Goal: Transaction & Acquisition: Obtain resource

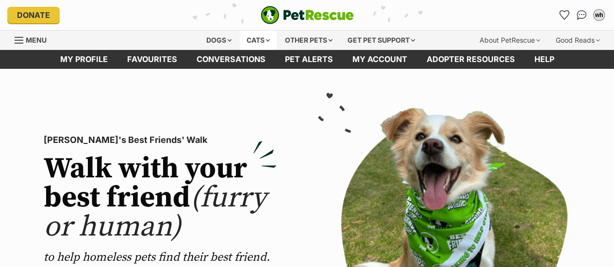
click at [264, 42] on div "Cats" at bounding box center [258, 40] width 37 height 19
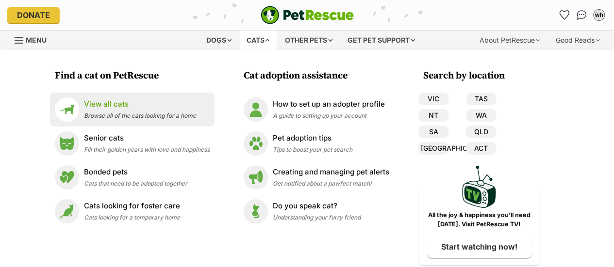
click at [132, 112] on span "Browse all of the cats looking for a home" at bounding box center [140, 115] width 112 height 7
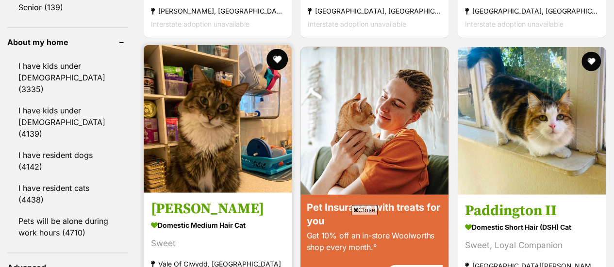
click at [280, 49] on button "favourite" at bounding box center [276, 59] width 21 height 21
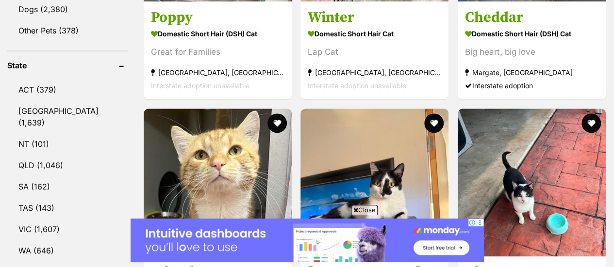
scroll to position [485, 0]
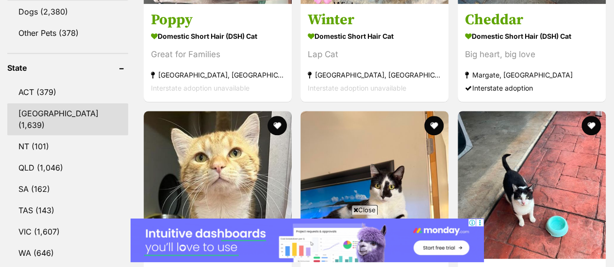
click at [16, 103] on link "NSW (1,639)" at bounding box center [67, 119] width 121 height 32
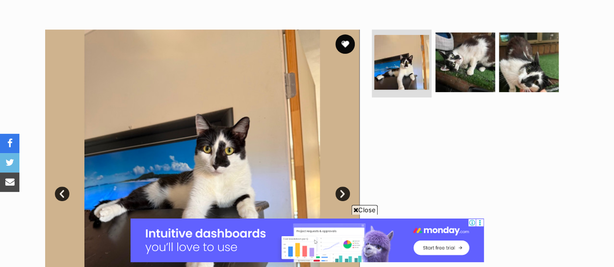
scroll to position [174, 0]
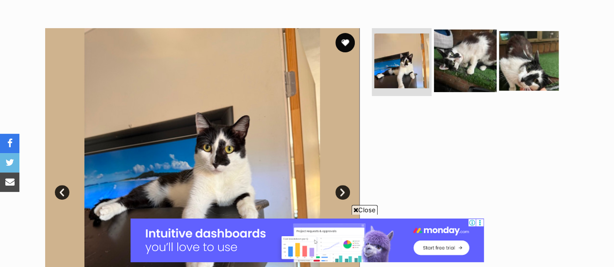
click at [453, 85] on img at bounding box center [465, 61] width 63 height 63
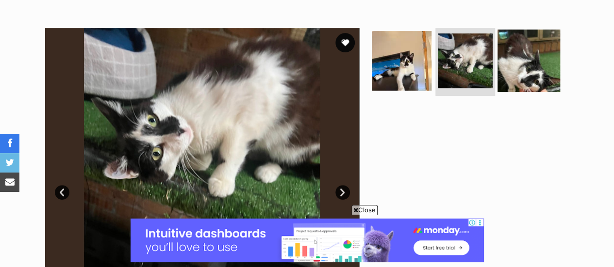
click at [512, 71] on img at bounding box center [528, 61] width 63 height 63
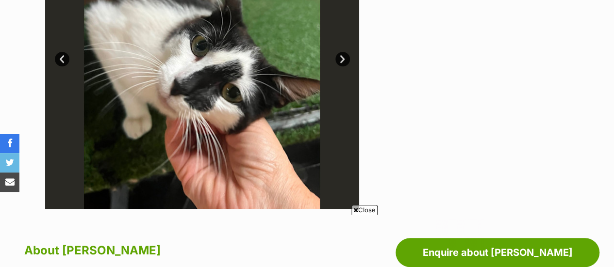
scroll to position [307, 0]
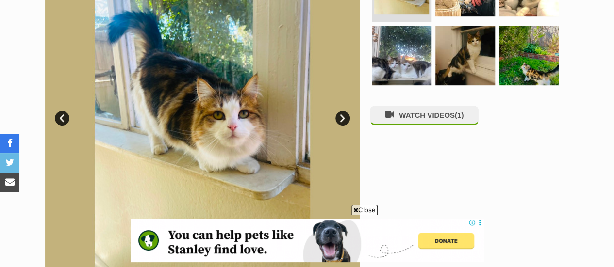
scroll to position [247, 0]
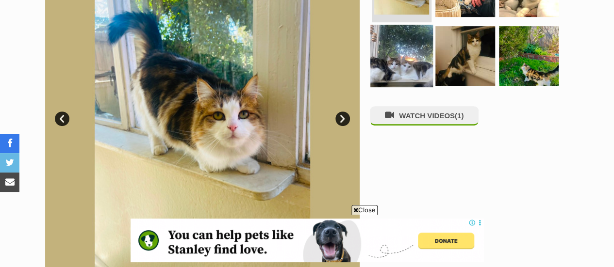
click at [404, 58] on img at bounding box center [401, 55] width 63 height 63
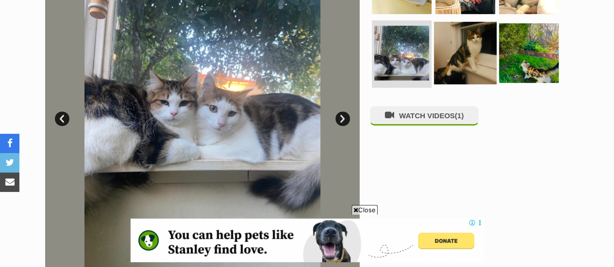
click at [450, 66] on img at bounding box center [465, 52] width 63 height 63
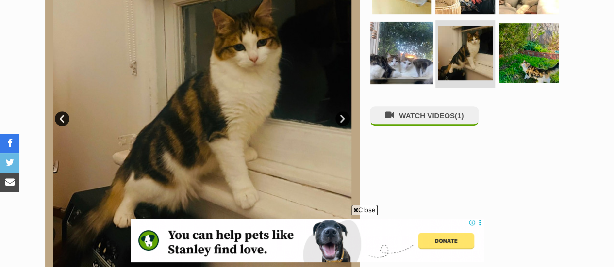
click at [418, 83] on link at bounding box center [401, 81] width 63 height 11
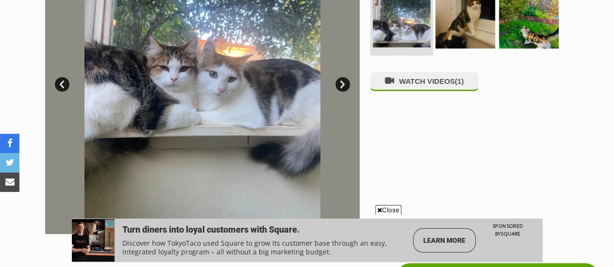
scroll to position [281, 0]
click at [418, 83] on button "WATCH VIDEOS (1)" at bounding box center [424, 81] width 109 height 19
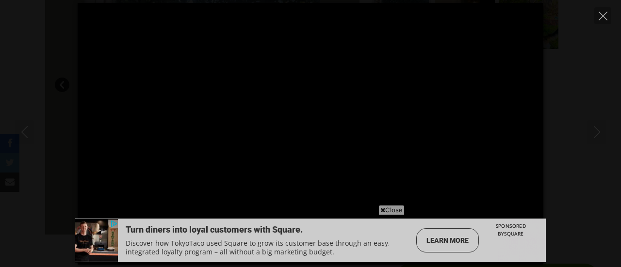
type input "100"
click at [613, 12] on div "Pause Play % buffered 00:00 00:00 Unmute Mute Disable captions Enable captions …" at bounding box center [310, 134] width 621 height 262
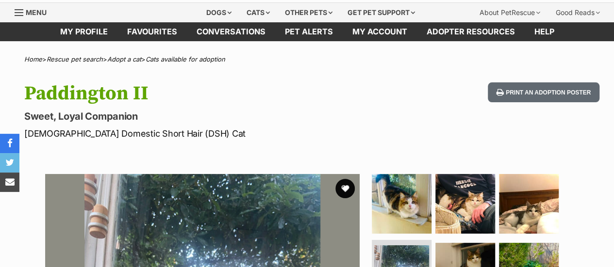
scroll to position [0, 0]
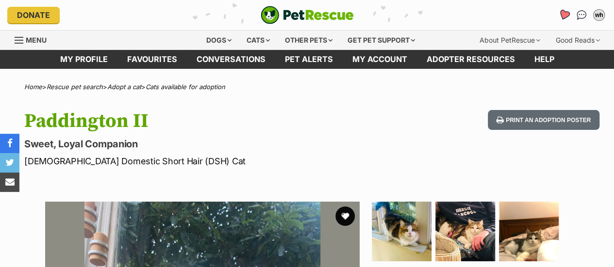
click at [562, 16] on icon "Favourites" at bounding box center [564, 14] width 12 height 11
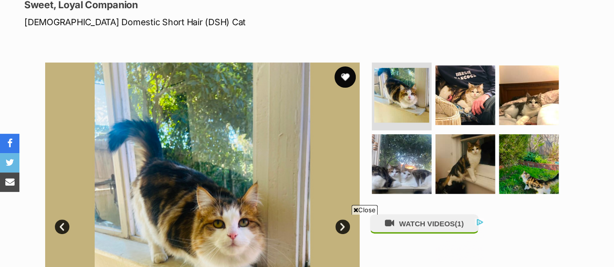
click at [347, 71] on button "favourite" at bounding box center [344, 76] width 21 height 21
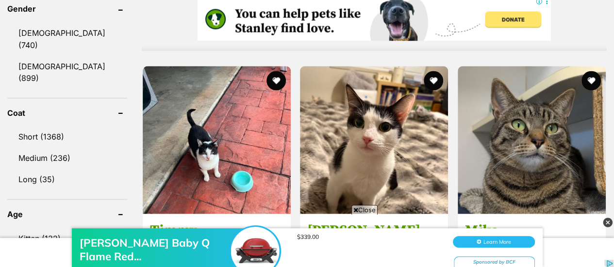
scroll to position [879, 0]
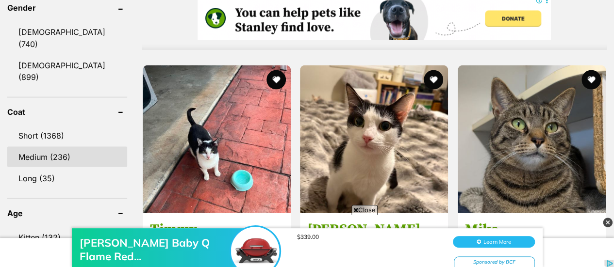
click at [25, 146] on link "Medium (236)" at bounding box center [67, 156] width 120 height 20
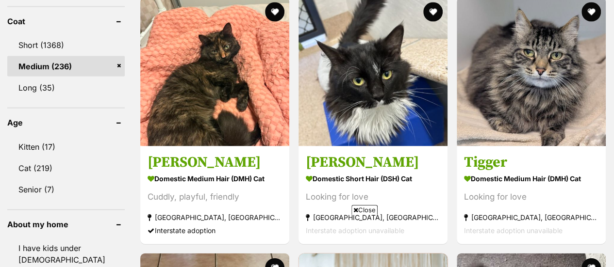
scroll to position [949, 0]
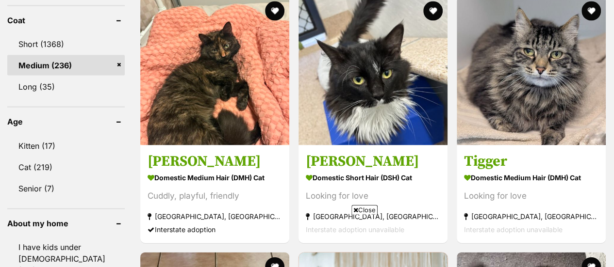
drag, startPoint x: 366, startPoint y: 39, endPoint x: 291, endPoint y: 139, distance: 125.0
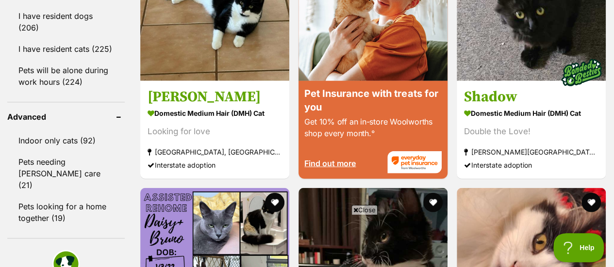
scroll to position [0, 0]
click at [338, 162] on div "Danny Domestic Medium Hair Cat Sweet Vale Of Clwydd, NSW Interstate adoption un…" at bounding box center [372, 103] width 467 height 2066
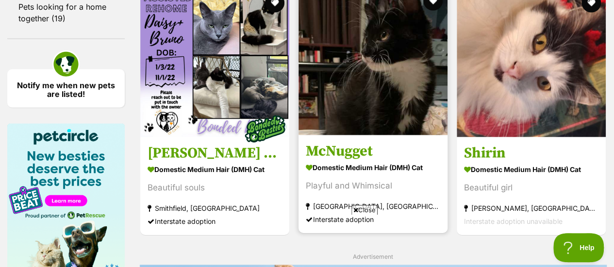
scroll to position [1469, 0]
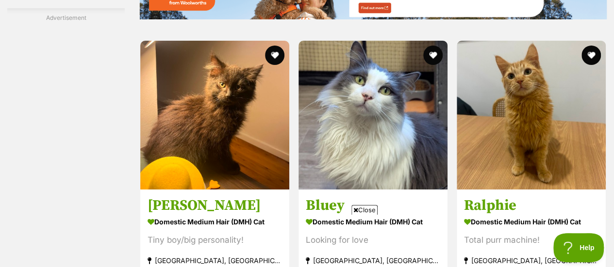
drag, startPoint x: 375, startPoint y: 97, endPoint x: 294, endPoint y: 195, distance: 127.9
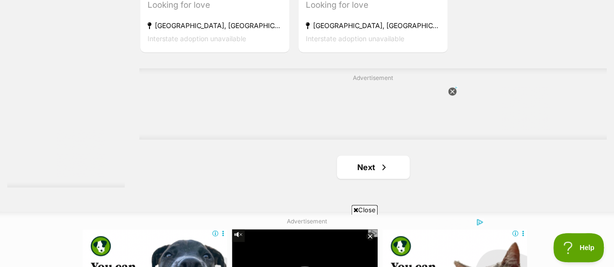
scroll to position [0, 0]
click at [381, 162] on span "Next page" at bounding box center [384, 168] width 10 height 12
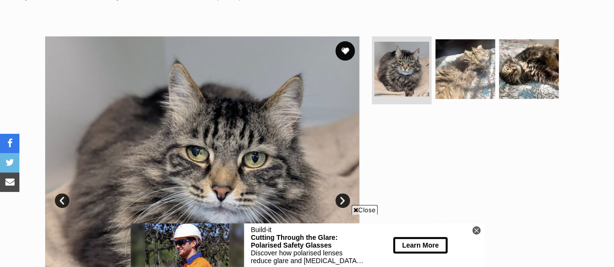
scroll to position [158, 0]
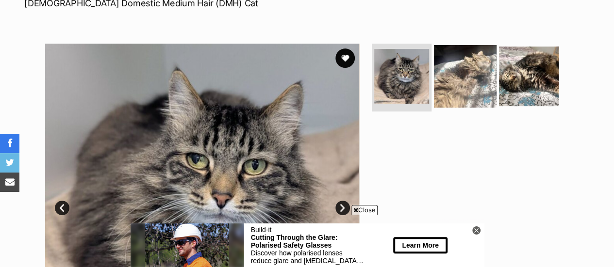
click at [457, 92] on img at bounding box center [465, 76] width 63 height 63
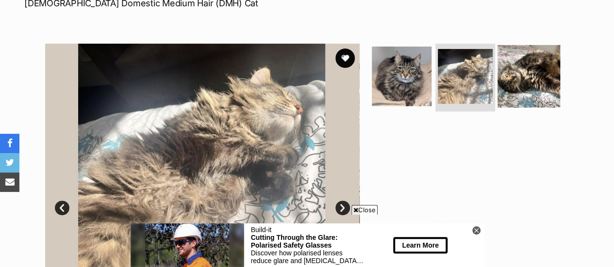
click at [551, 75] on img at bounding box center [528, 76] width 63 height 63
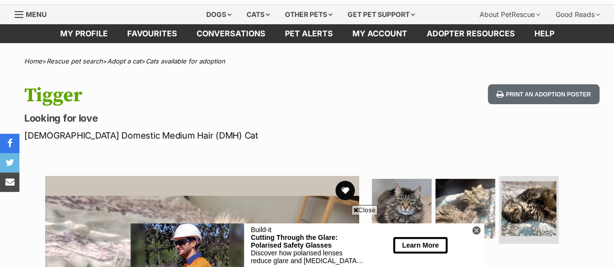
scroll to position [18, 0]
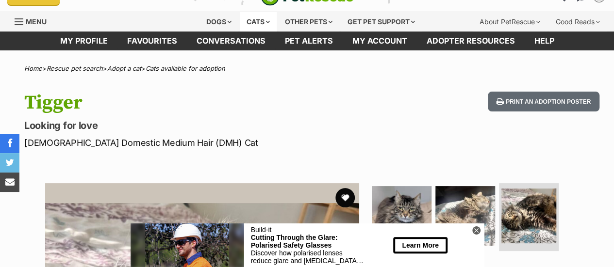
click at [240, 21] on div "Cats" at bounding box center [258, 21] width 37 height 19
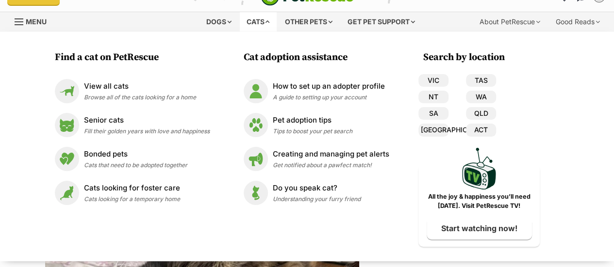
scroll to position [0, 0]
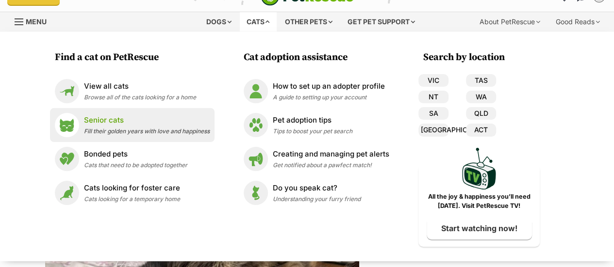
click at [177, 132] on span "Fill their golden years with love and happiness" at bounding box center [147, 131] width 126 height 7
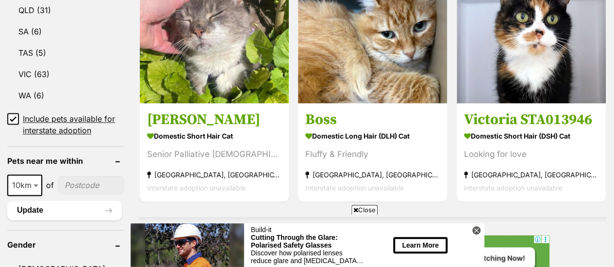
scroll to position [439, 0]
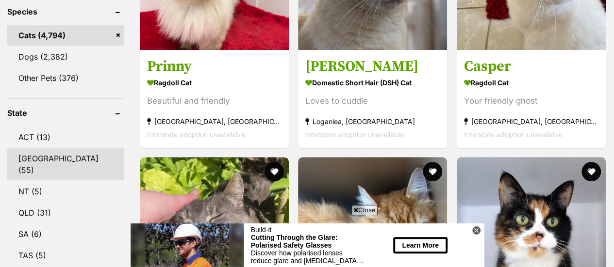
click at [70, 148] on link "[GEOGRAPHIC_DATA] (55)" at bounding box center [65, 164] width 117 height 32
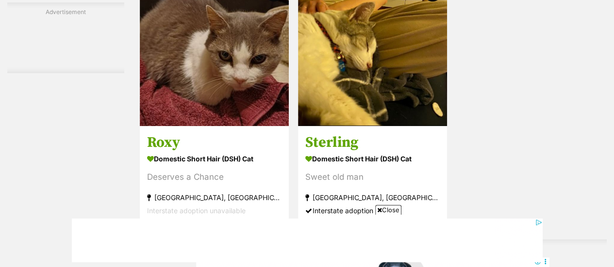
scroll to position [2089, 0]
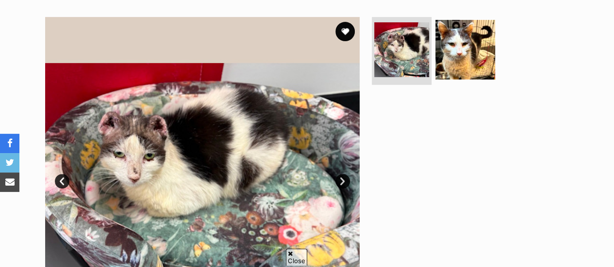
click at [499, 47] on ul at bounding box center [469, 53] width 199 height 72
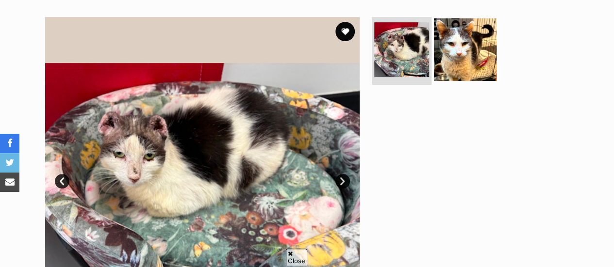
click at [459, 58] on img at bounding box center [465, 49] width 63 height 63
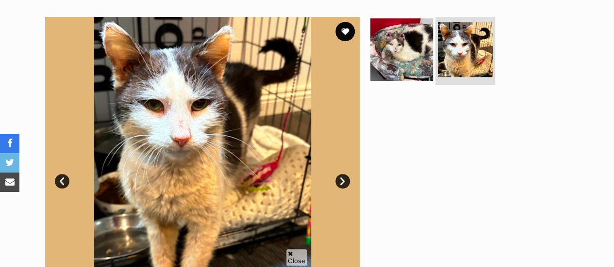
click at [408, 54] on img at bounding box center [401, 49] width 63 height 63
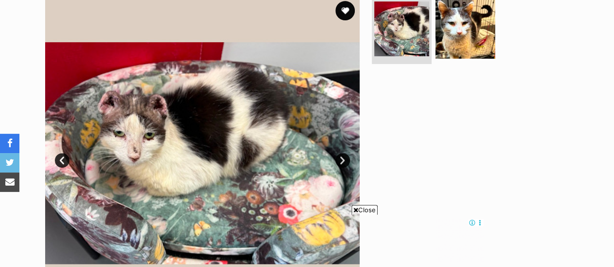
scroll to position [216, 0]
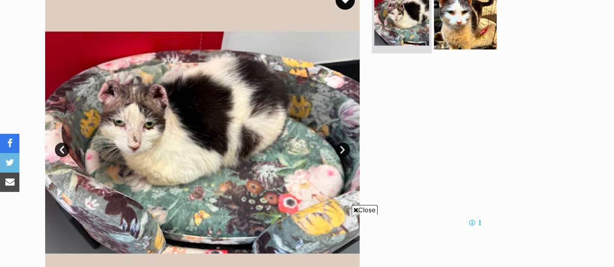
click at [451, 20] on img at bounding box center [465, 18] width 63 height 63
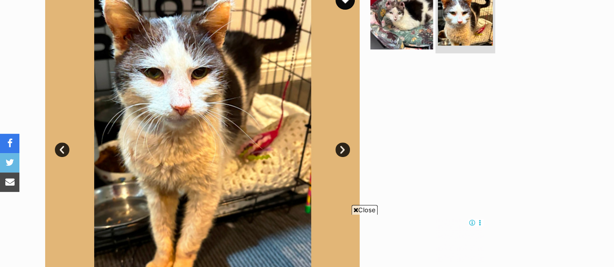
click at [384, 29] on img at bounding box center [401, 18] width 63 height 63
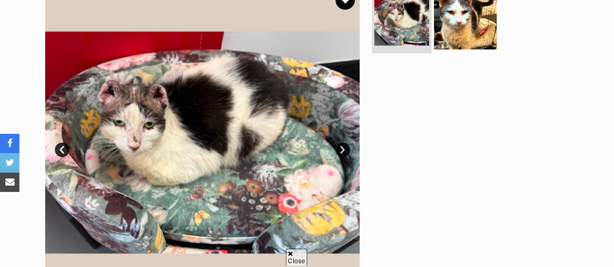
scroll to position [0, 0]
click at [436, 37] on img at bounding box center [465, 18] width 63 height 63
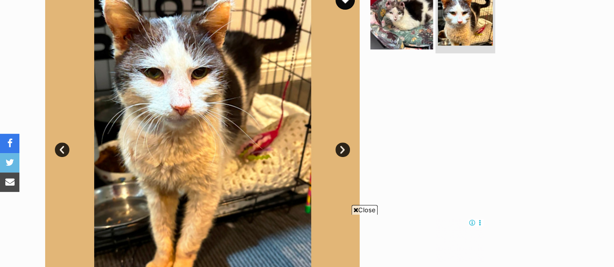
click at [409, 31] on img at bounding box center [401, 18] width 63 height 63
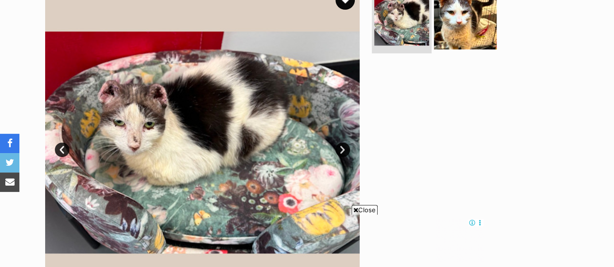
click at [475, 27] on img at bounding box center [465, 18] width 63 height 63
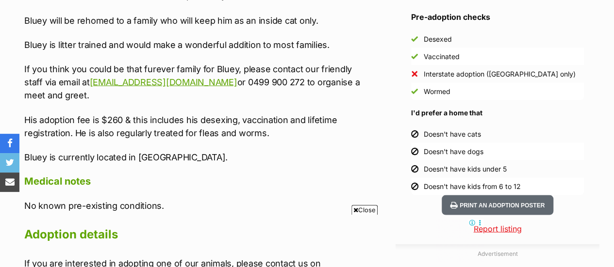
scroll to position [909, 0]
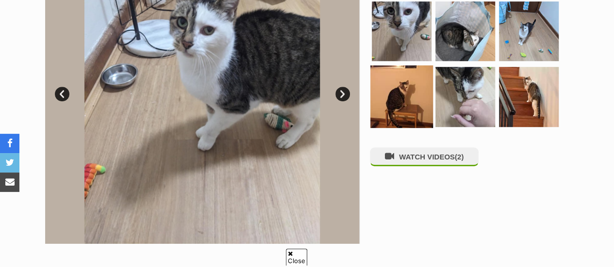
click at [420, 99] on img at bounding box center [401, 96] width 63 height 63
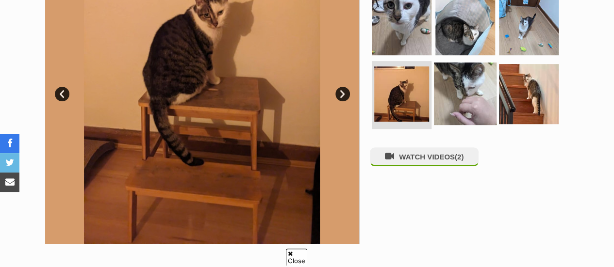
scroll to position [214, 0]
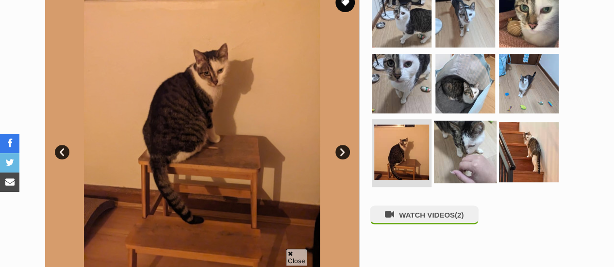
click at [465, 131] on img at bounding box center [465, 152] width 63 height 63
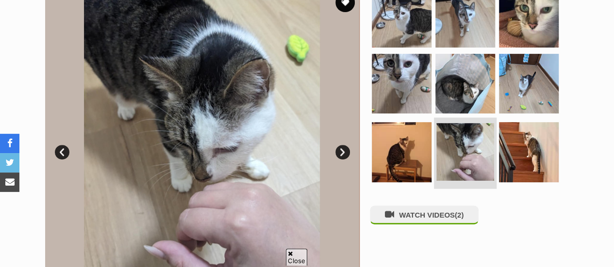
scroll to position [0, 0]
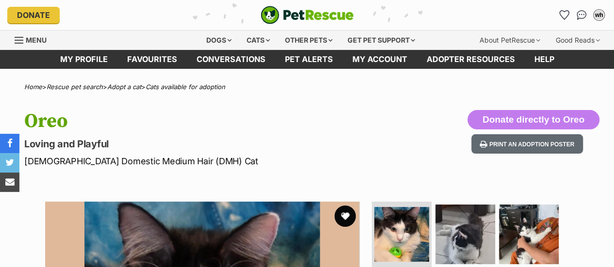
click at [344, 218] on button "favourite" at bounding box center [344, 216] width 21 height 21
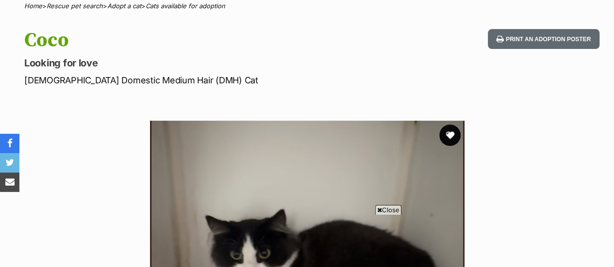
click at [449, 139] on button "favourite" at bounding box center [449, 135] width 21 height 21
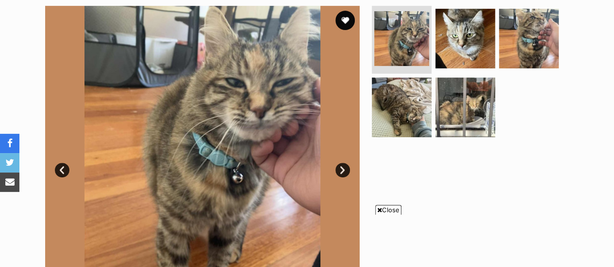
scroll to position [169, 0]
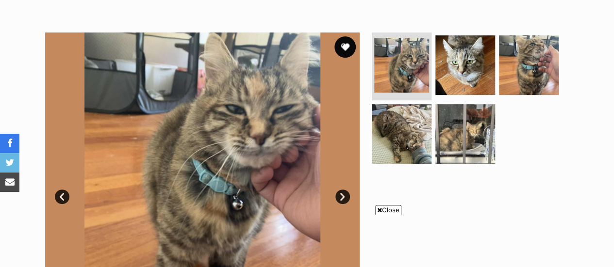
click at [341, 37] on button "favourite" at bounding box center [344, 46] width 21 height 21
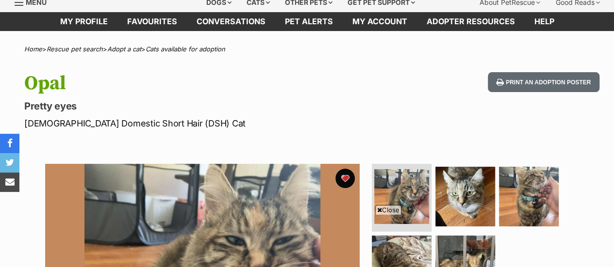
scroll to position [37, 0]
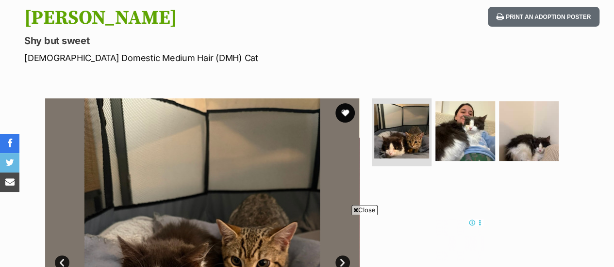
scroll to position [103, 0]
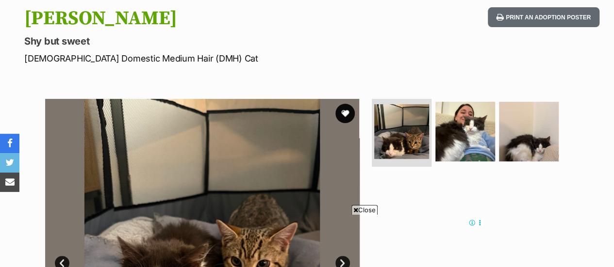
click at [337, 102] on img at bounding box center [202, 256] width 314 height 314
click at [338, 103] on img at bounding box center [202, 256] width 314 height 314
click at [340, 107] on button "favourite" at bounding box center [344, 113] width 21 height 21
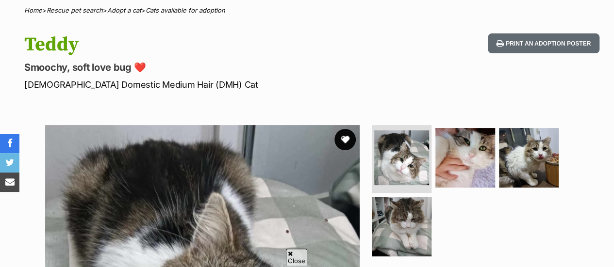
click at [348, 133] on button "favourite" at bounding box center [344, 139] width 21 height 21
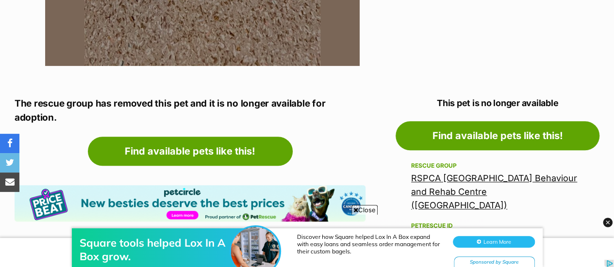
scroll to position [215, 0]
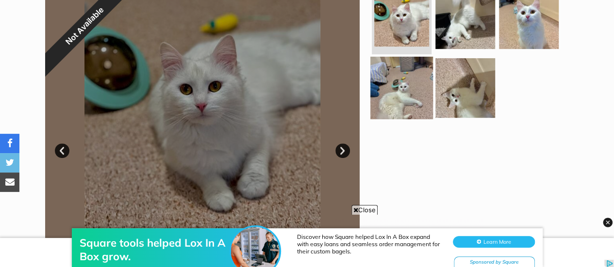
click at [422, 97] on img at bounding box center [401, 87] width 63 height 63
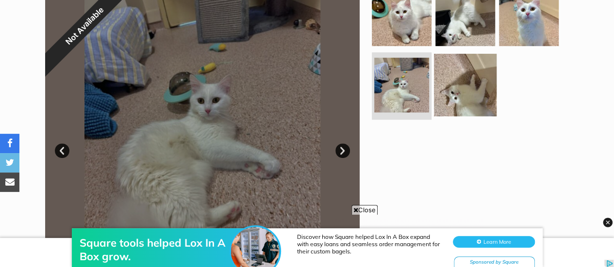
click at [475, 92] on img at bounding box center [465, 84] width 63 height 63
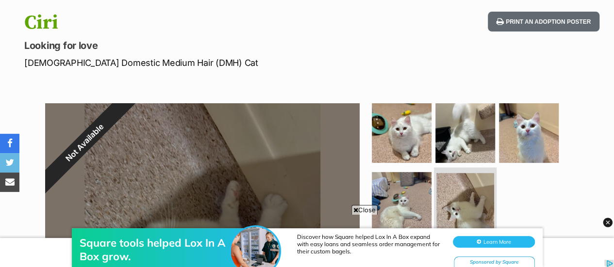
scroll to position [98, 0]
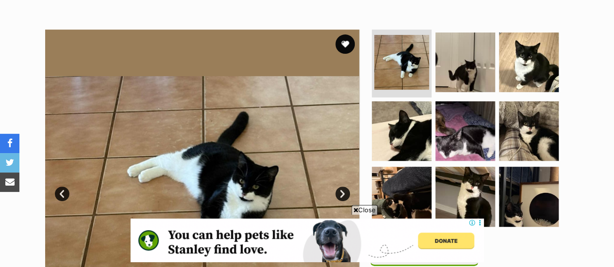
scroll to position [173, 0]
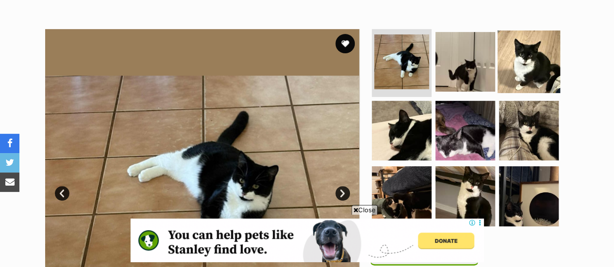
click at [524, 61] on img at bounding box center [528, 62] width 63 height 63
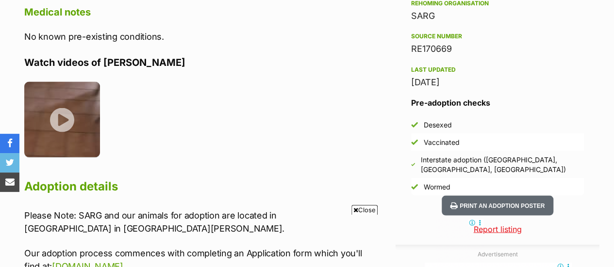
scroll to position [856, 0]
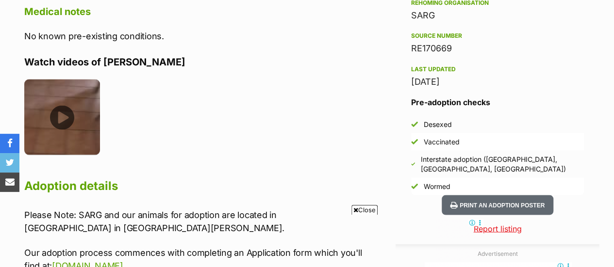
click at [51, 112] on img at bounding box center [62, 117] width 76 height 76
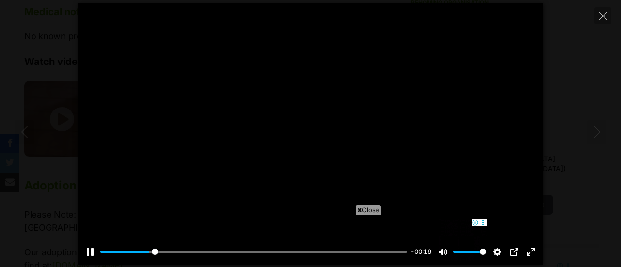
click at [361, 205] on div at bounding box center [311, 134] width 466 height 262
click at [367, 210] on span "Close" at bounding box center [368, 210] width 26 height 10
click at [316, 141] on button "Play" at bounding box center [310, 133] width 23 height 23
click at [295, 109] on div at bounding box center [311, 134] width 466 height 262
click at [315, 135] on button "Play" at bounding box center [310, 133] width 23 height 23
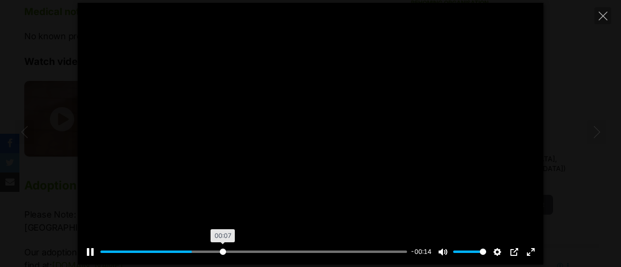
click at [222, 248] on input "Seek" at bounding box center [253, 251] width 307 height 9
click at [276, 256] on input "Seek" at bounding box center [253, 251] width 307 height 9
click at [342, 254] on input "Seek" at bounding box center [253, 251] width 307 height 9
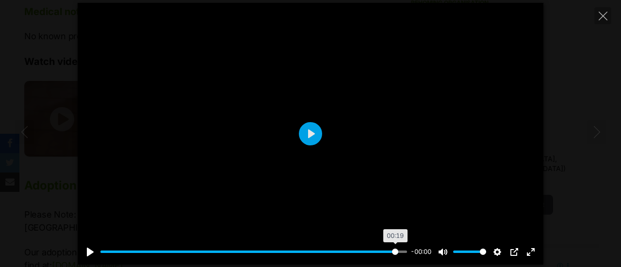
click at [394, 247] on input "Seek" at bounding box center [253, 251] width 307 height 9
type input "100"
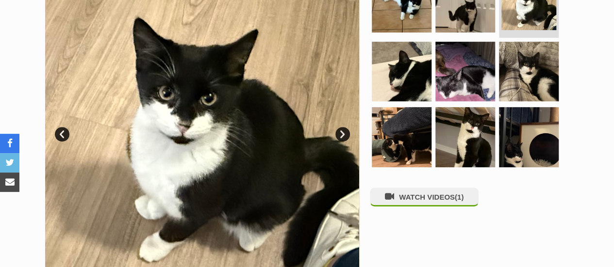
scroll to position [184, 0]
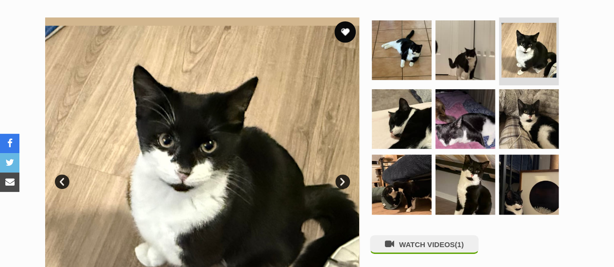
click at [344, 39] on button "favourite" at bounding box center [344, 31] width 21 height 21
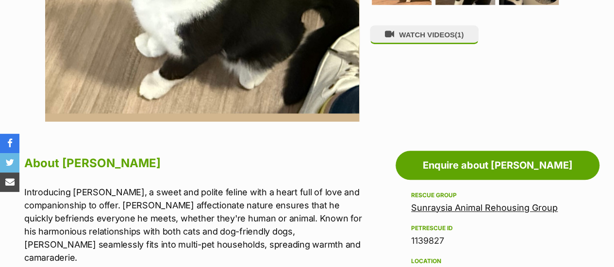
scroll to position [395, 0]
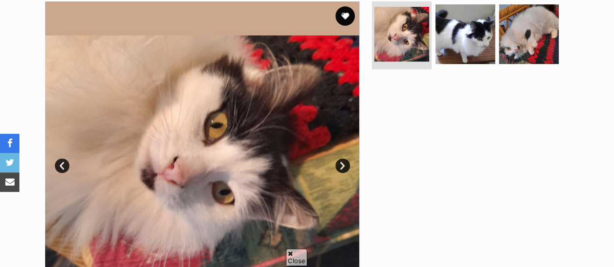
scroll to position [201, 0]
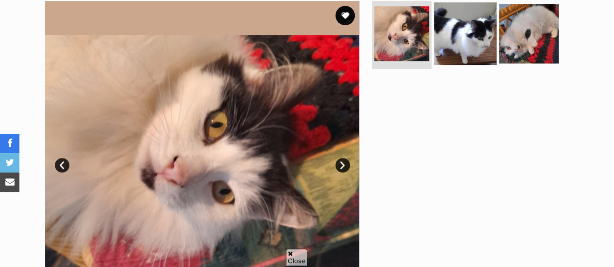
click at [458, 53] on img at bounding box center [465, 33] width 63 height 63
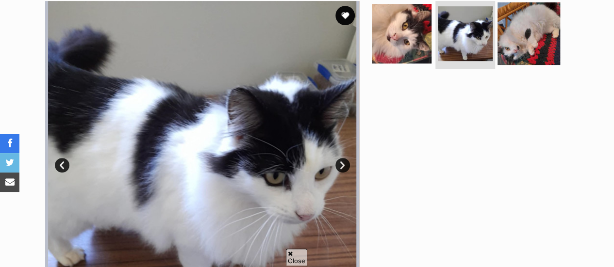
click at [529, 41] on img at bounding box center [528, 33] width 63 height 63
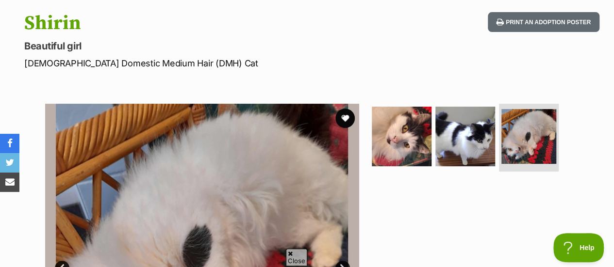
scroll to position [90, 0]
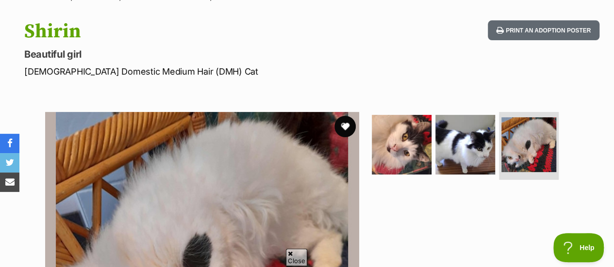
click at [345, 124] on button "favourite" at bounding box center [344, 126] width 21 height 21
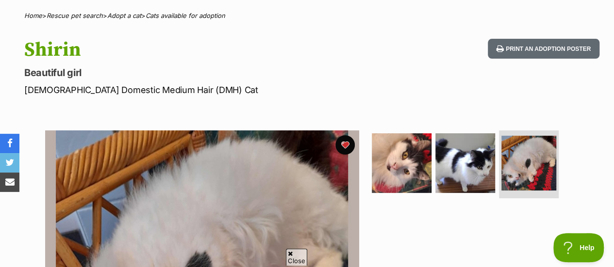
scroll to position [71, 0]
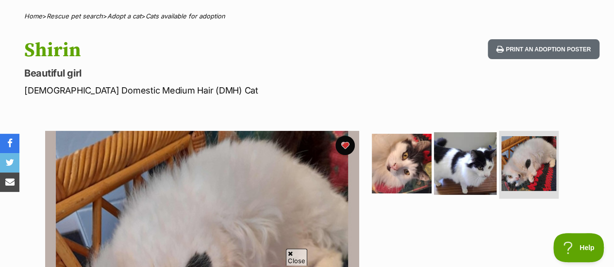
click at [467, 167] on img at bounding box center [465, 163] width 63 height 63
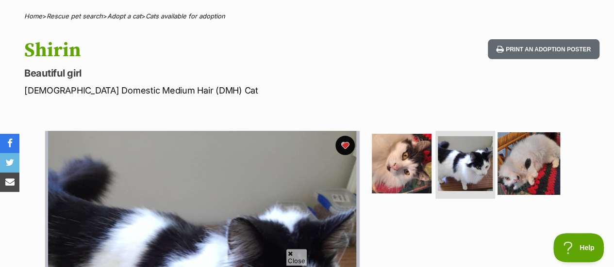
click at [529, 163] on img at bounding box center [528, 163] width 63 height 63
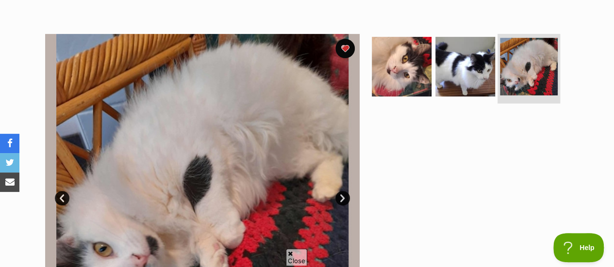
scroll to position [170, 0]
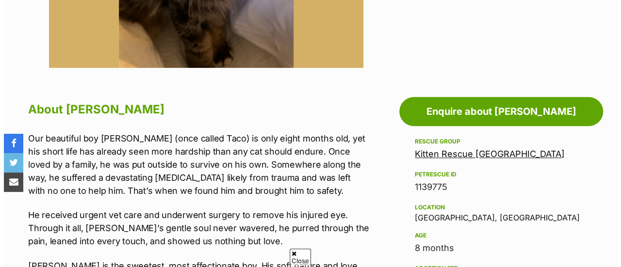
scroll to position [193, 0]
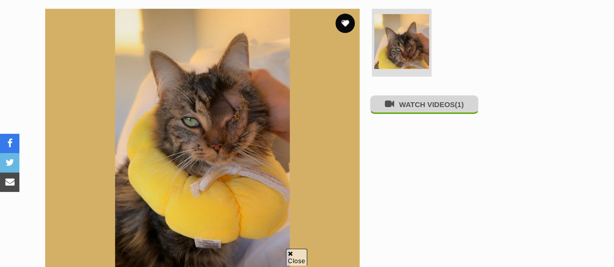
click at [471, 107] on button "WATCH VIDEOS (1)" at bounding box center [424, 104] width 109 height 19
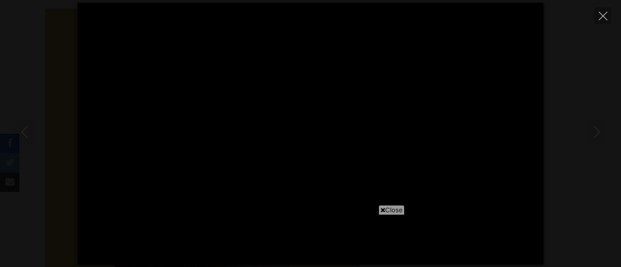
scroll to position [0, 0]
click at [410, 157] on div at bounding box center [311, 134] width 466 height 262
type input "81.95"
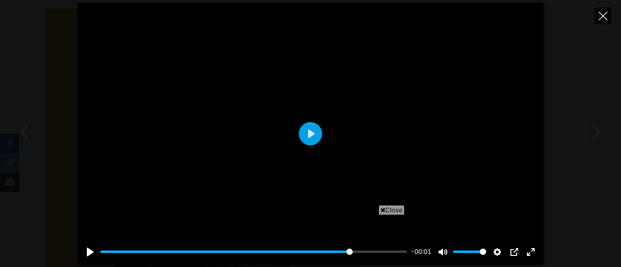
click at [606, 21] on button "Close" at bounding box center [602, 15] width 17 height 17
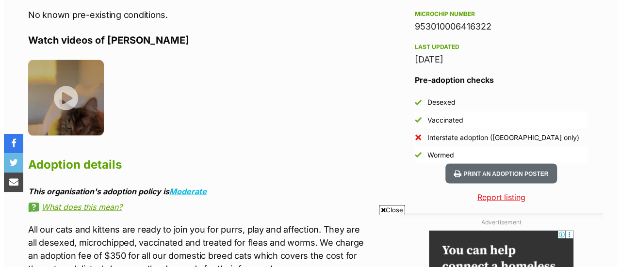
scroll to position [812, 0]
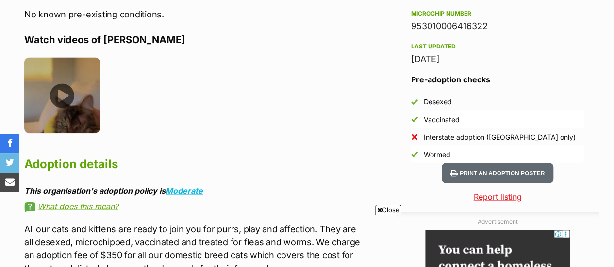
click at [62, 104] on img at bounding box center [62, 95] width 76 height 76
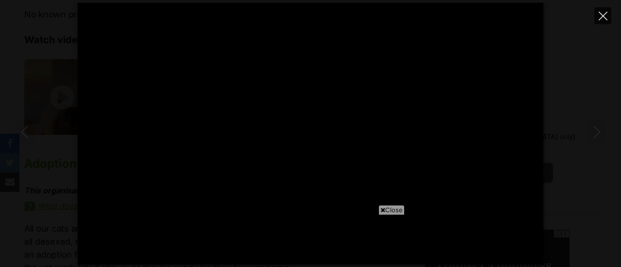
click at [600, 19] on icon "Close" at bounding box center [602, 16] width 9 height 9
type input "16.15"
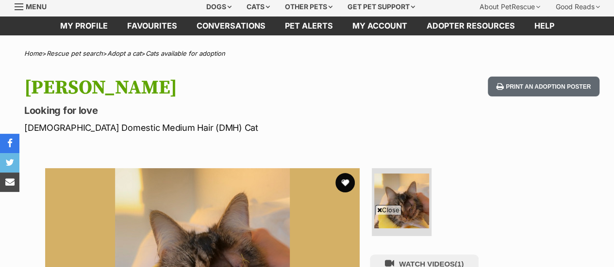
scroll to position [0, 0]
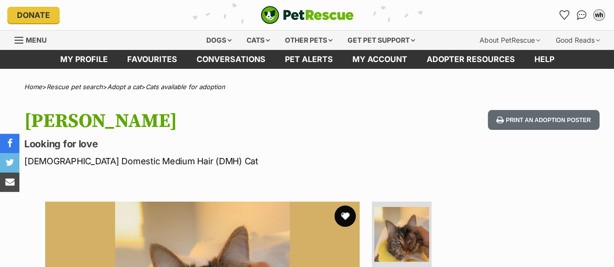
click at [339, 216] on button "favourite" at bounding box center [344, 216] width 21 height 21
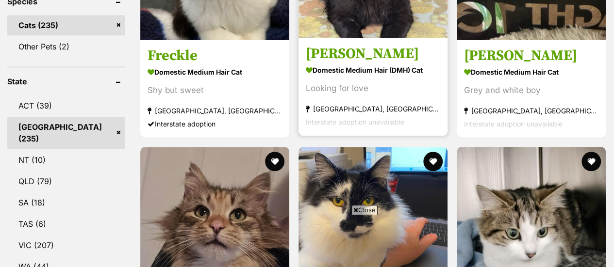
scroll to position [548, 0]
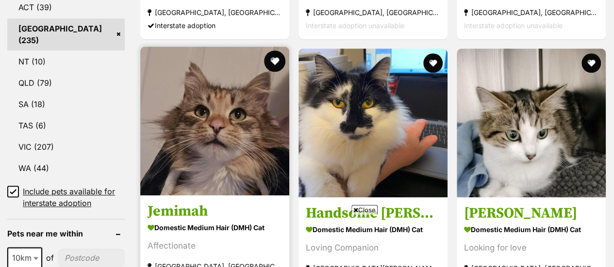
click at [277, 50] on button "favourite" at bounding box center [274, 60] width 21 height 21
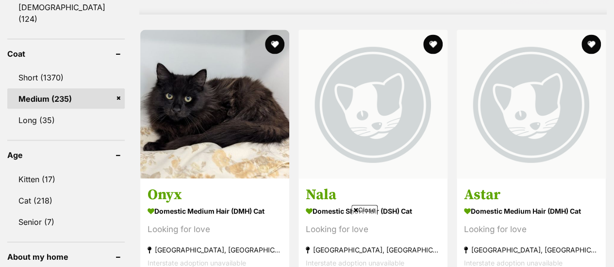
click at [277, 42] on img at bounding box center [214, 104] width 149 height 149
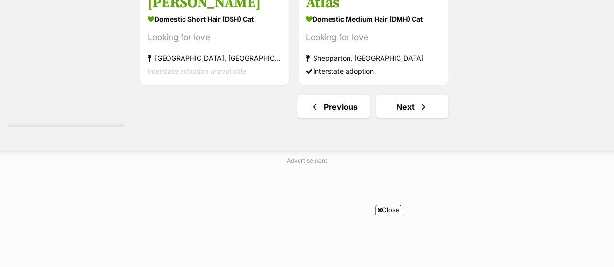
scroll to position [2316, 0]
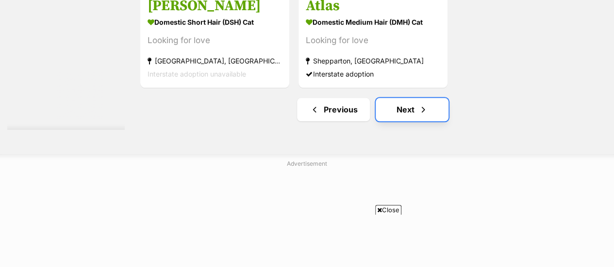
click at [426, 104] on span "Next page" at bounding box center [423, 110] width 10 height 12
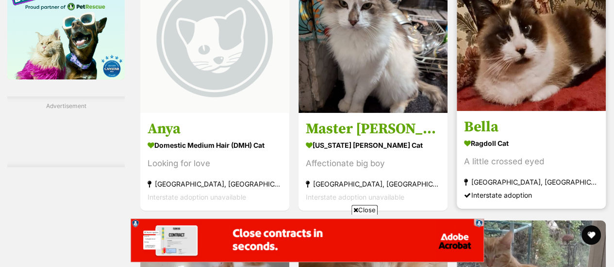
scroll to position [1613, 0]
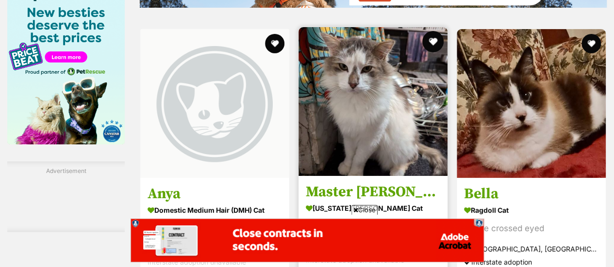
click at [429, 31] on button "favourite" at bounding box center [432, 41] width 21 height 21
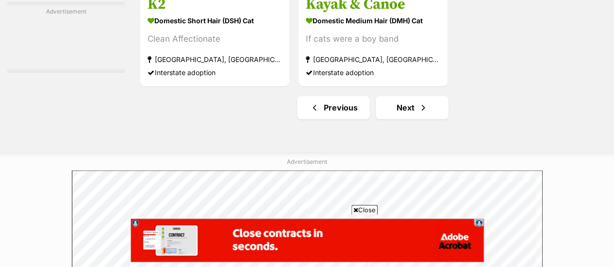
scroll to position [2409, 0]
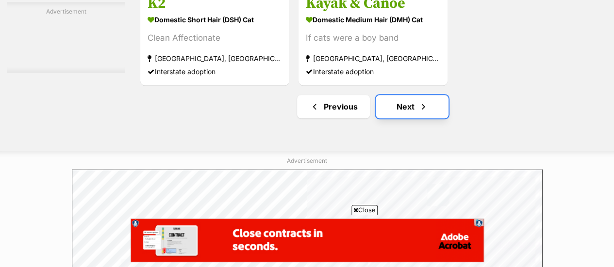
click at [388, 95] on link "Next" at bounding box center [411, 106] width 73 height 23
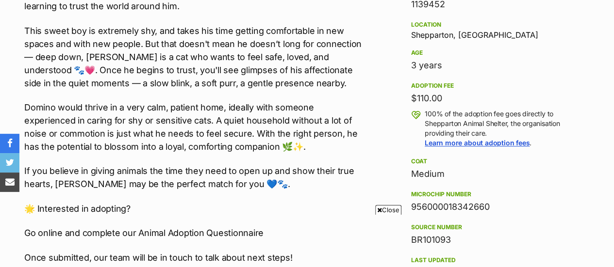
scroll to position [636, 0]
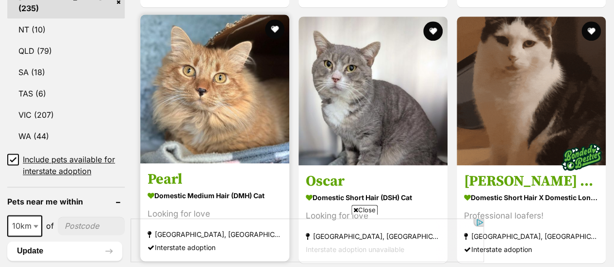
click at [234, 116] on img at bounding box center [214, 89] width 149 height 149
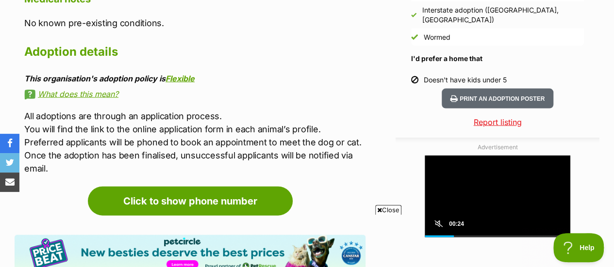
scroll to position [972, 0]
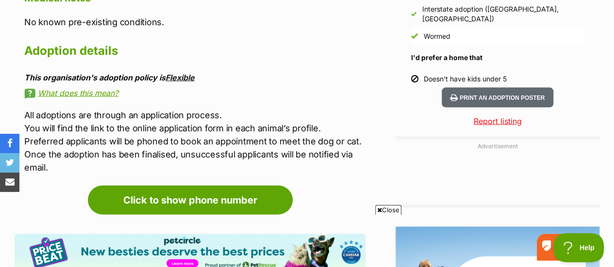
click at [178, 76] on link "Flexible" at bounding box center [179, 78] width 29 height 10
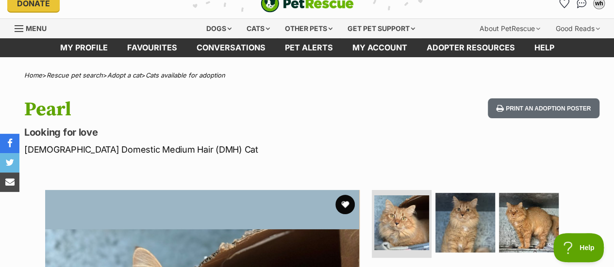
scroll to position [0, 0]
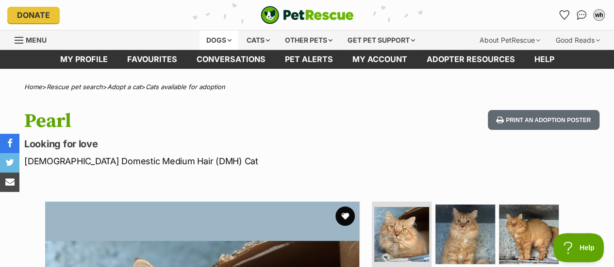
click at [225, 40] on div "Dogs" at bounding box center [218, 40] width 39 height 19
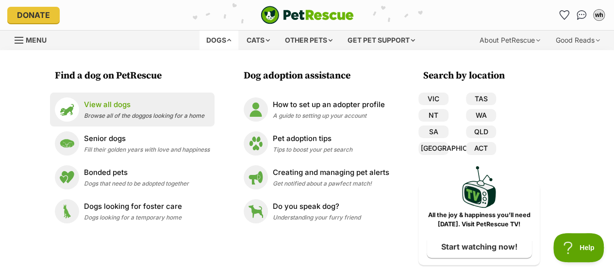
click at [188, 101] on p "View all dogs" at bounding box center [144, 104] width 120 height 11
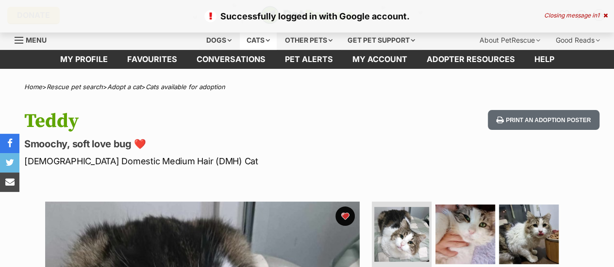
click at [248, 40] on div "Cats" at bounding box center [258, 40] width 37 height 19
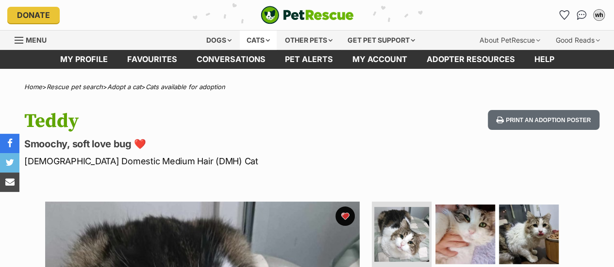
click at [255, 44] on div "Cats" at bounding box center [258, 40] width 37 height 19
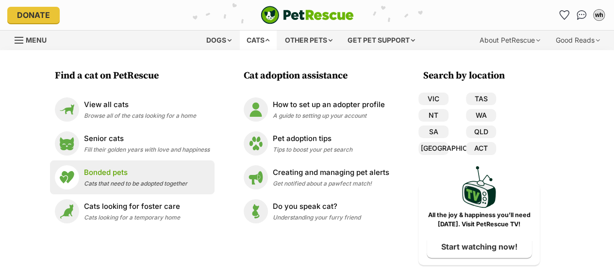
click at [147, 175] on p "Bonded pets" at bounding box center [135, 172] width 103 height 11
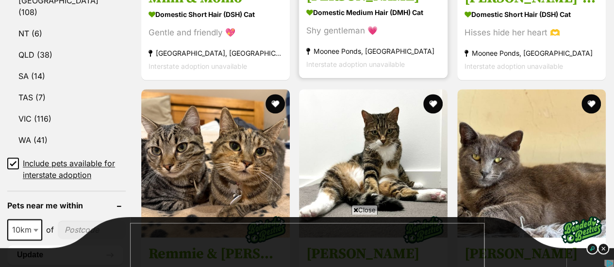
click at [116, 231] on div at bounding box center [307, 246] width 614 height 44
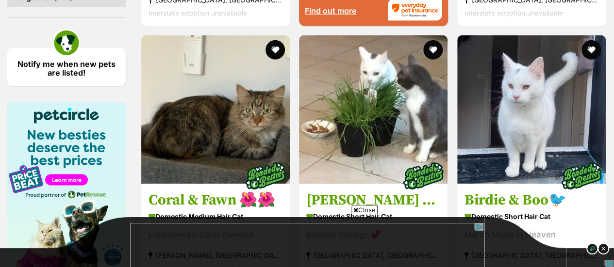
scroll to position [1514, 0]
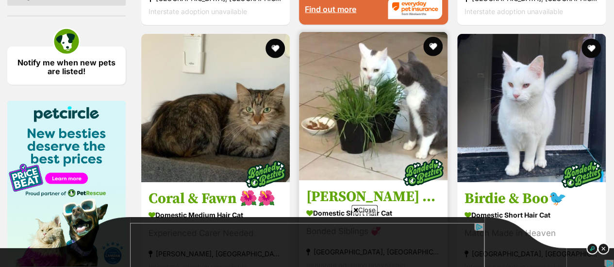
click at [367, 60] on img at bounding box center [373, 106] width 148 height 148
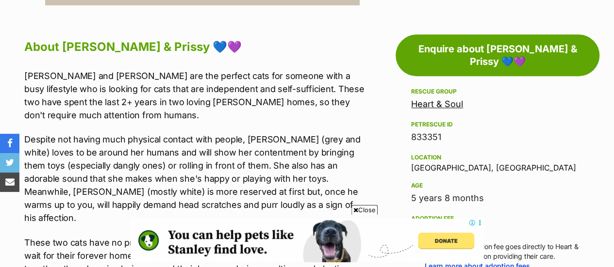
scroll to position [539, 0]
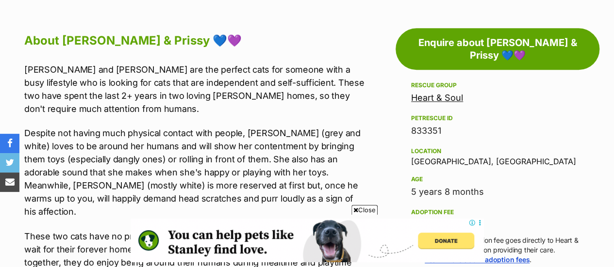
click at [342, 233] on img at bounding box center [306, 241] width 353 height 44
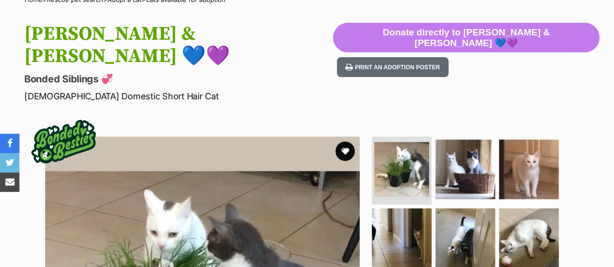
scroll to position [0, 0]
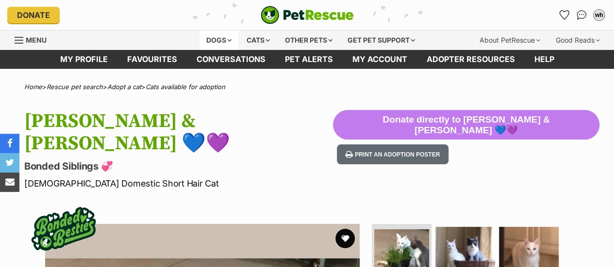
click at [225, 44] on div "Dogs" at bounding box center [218, 40] width 39 height 19
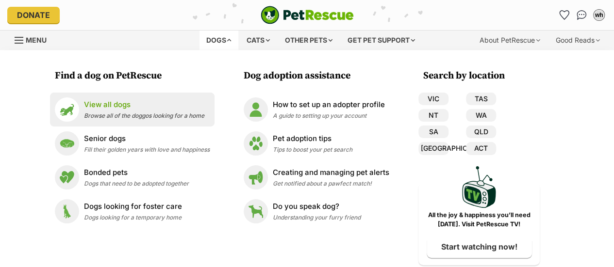
click at [169, 111] on div "View all dogs Browse all of the doggos looking for a home" at bounding box center [144, 109] width 120 height 21
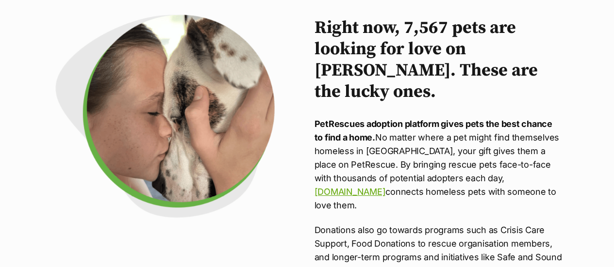
scroll to position [56, 0]
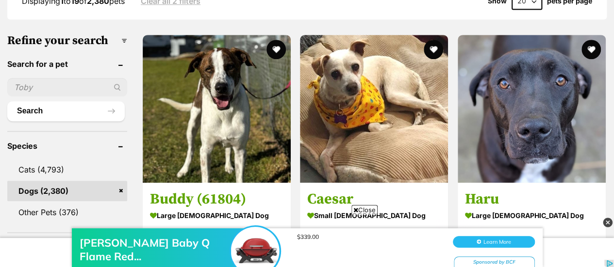
scroll to position [305, 0]
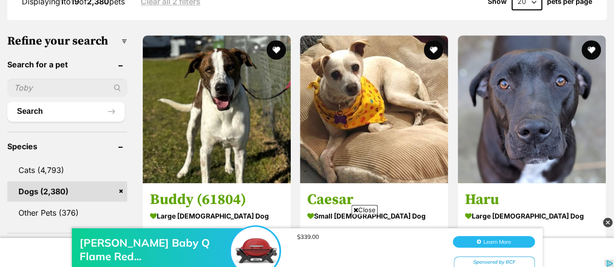
click at [56, 79] on input "text" at bounding box center [67, 88] width 120 height 18
type input "sasha"
click at [7, 102] on button "Search" at bounding box center [65, 111] width 117 height 19
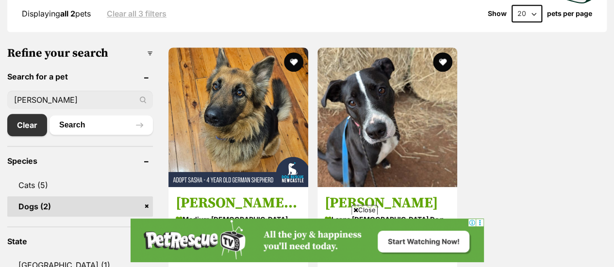
scroll to position [271, 0]
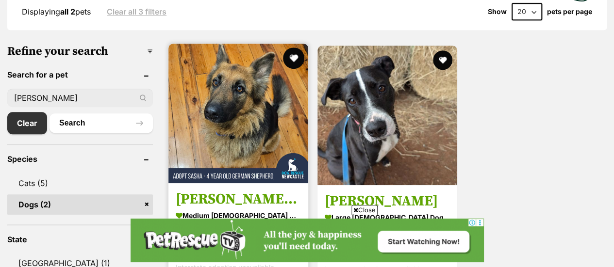
click at [296, 54] on button "favourite" at bounding box center [293, 58] width 21 height 21
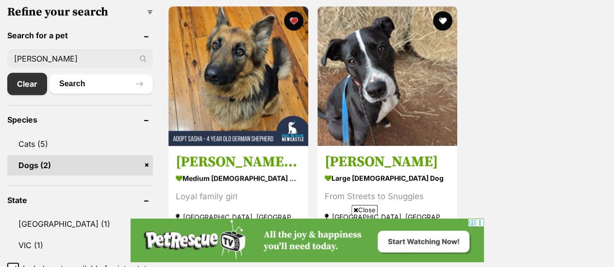
scroll to position [306, 0]
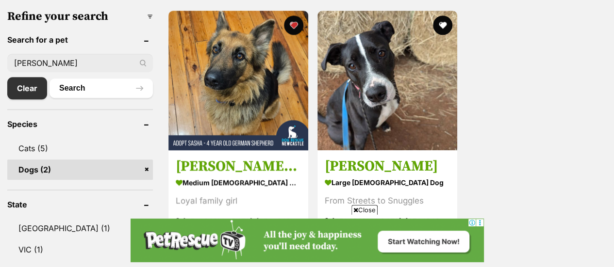
click at [66, 61] on input "[PERSON_NAME]" at bounding box center [79, 63] width 145 height 18
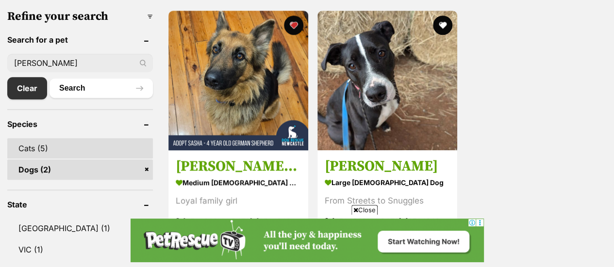
click at [61, 146] on link "Cats (5)" at bounding box center [79, 148] width 145 height 20
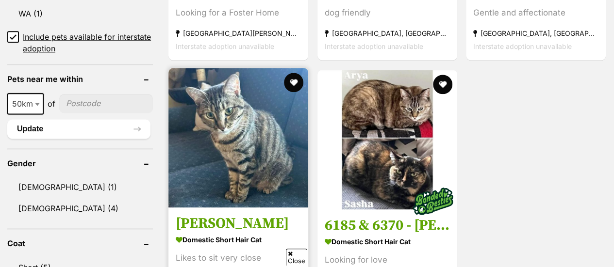
scroll to position [486, 0]
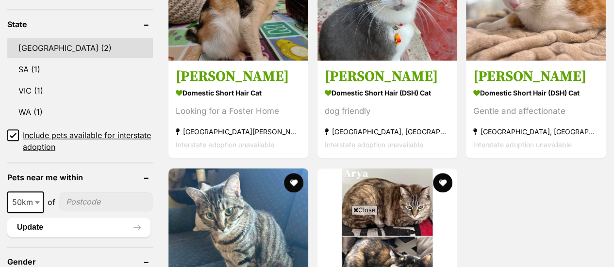
click at [48, 51] on link "NSW (2)" at bounding box center [79, 48] width 145 height 20
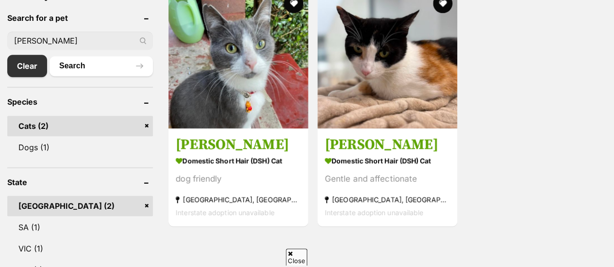
scroll to position [329, 0]
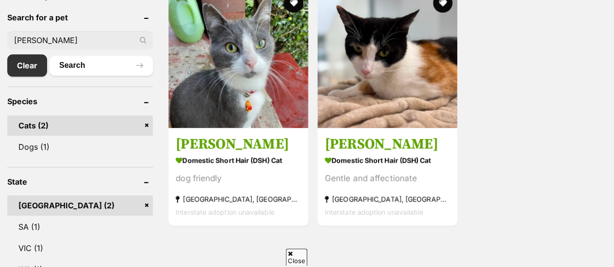
click at [49, 16] on header "Search for a pet" at bounding box center [79, 17] width 145 height 9
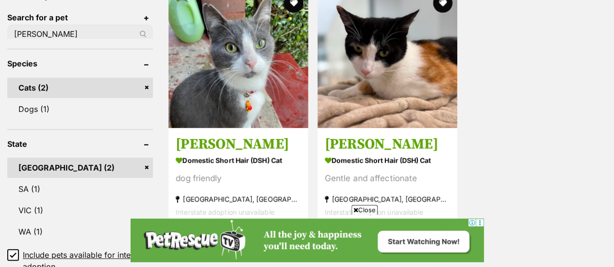
scroll to position [0, 0]
click at [48, 48] on aside "Species Cats (2) Dogs (1)" at bounding box center [79, 83] width 145 height 70
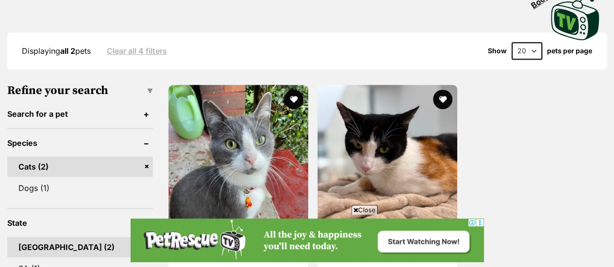
scroll to position [231, 0]
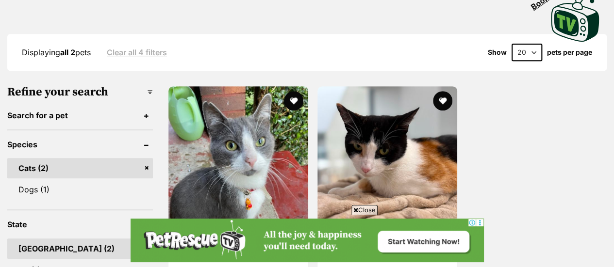
click at [140, 118] on header "Search for a pet" at bounding box center [79, 115] width 145 height 9
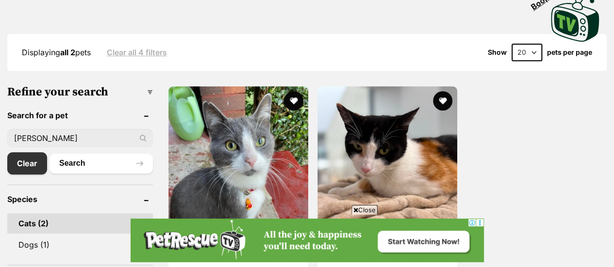
click at [65, 138] on input "sasha" at bounding box center [79, 138] width 145 height 18
click at [65, 138] on input "text" at bounding box center [79, 138] width 145 height 18
click at [24, 169] on link "Clear" at bounding box center [29, 163] width 45 height 22
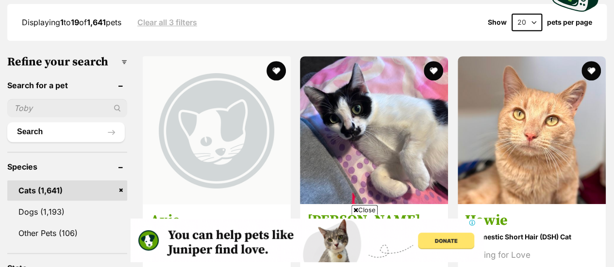
scroll to position [283, 0]
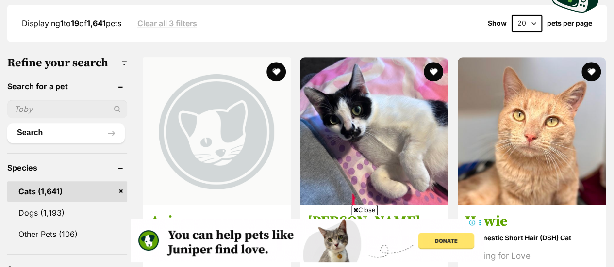
click at [22, 203] on link "Dogs (1,193)" at bounding box center [67, 213] width 120 height 20
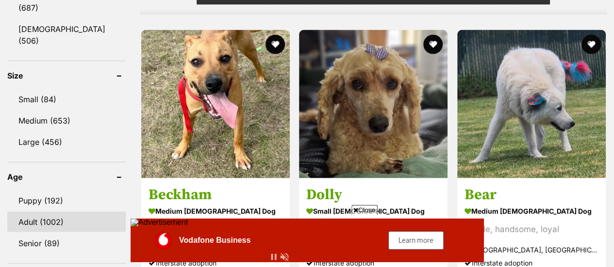
click at [34, 211] on link "Adult (1002)" at bounding box center [66, 221] width 118 height 20
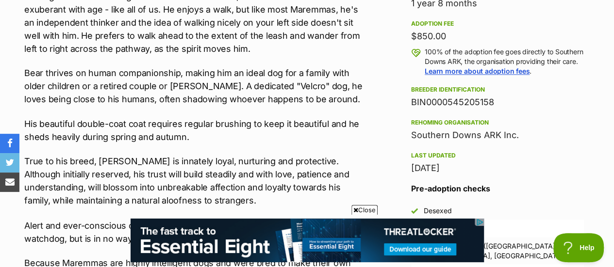
scroll to position [695, 0]
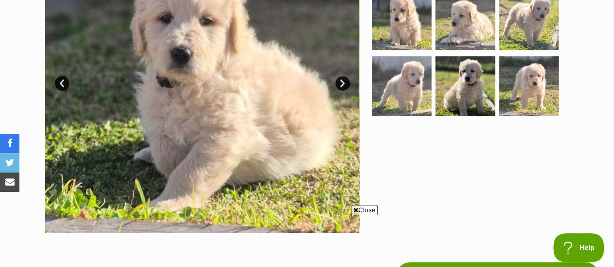
scroll to position [289, 0]
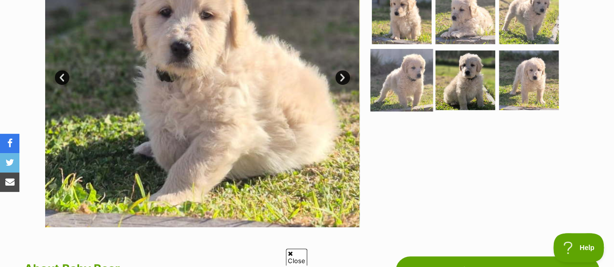
click at [420, 81] on img at bounding box center [401, 80] width 63 height 63
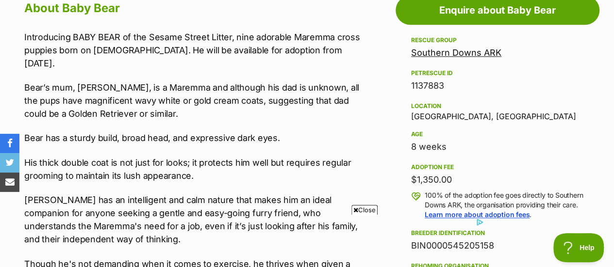
scroll to position [563, 0]
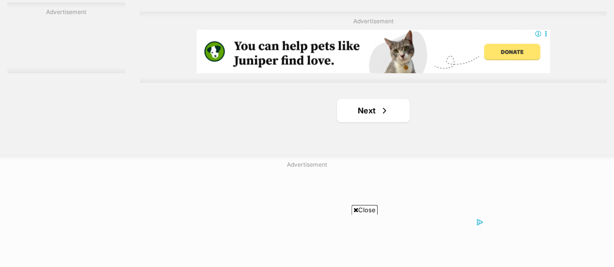
scroll to position [2314, 0]
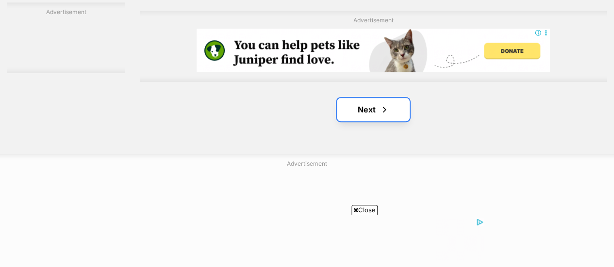
click at [363, 98] on link "Next" at bounding box center [373, 109] width 73 height 23
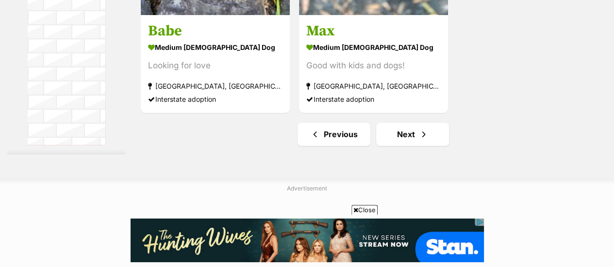
scroll to position [2292, 0]
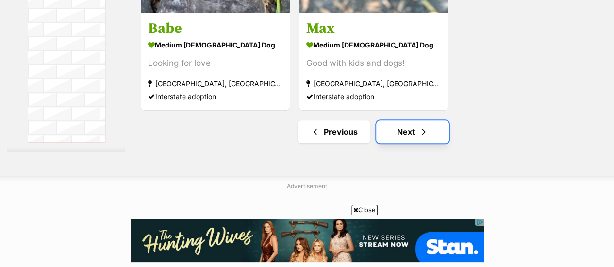
click at [420, 126] on span "Next page" at bounding box center [424, 132] width 10 height 12
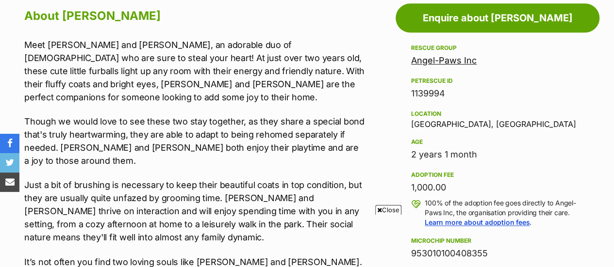
scroll to position [542, 0]
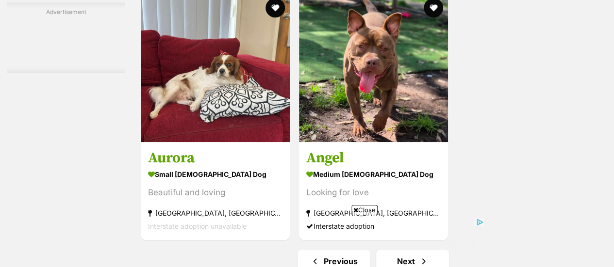
scroll to position [2391, 0]
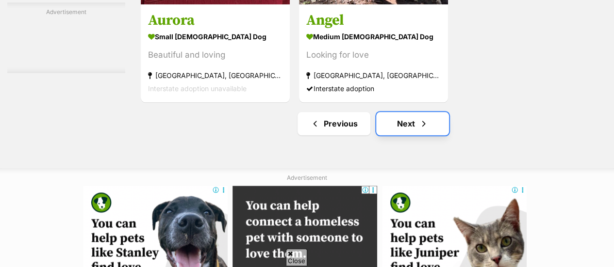
click at [426, 118] on span "Next page" at bounding box center [424, 124] width 10 height 12
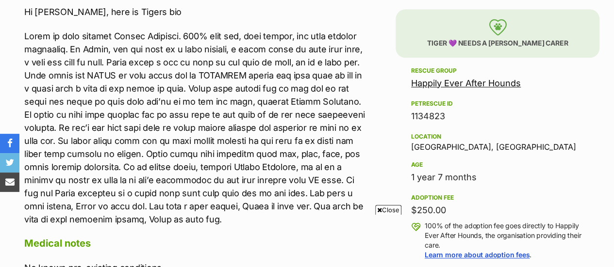
scroll to position [575, 0]
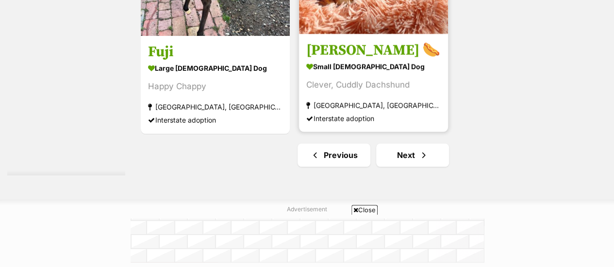
scroll to position [2279, 0]
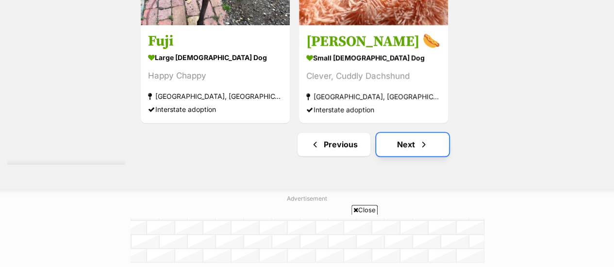
click at [430, 133] on link "Next" at bounding box center [412, 144] width 73 height 23
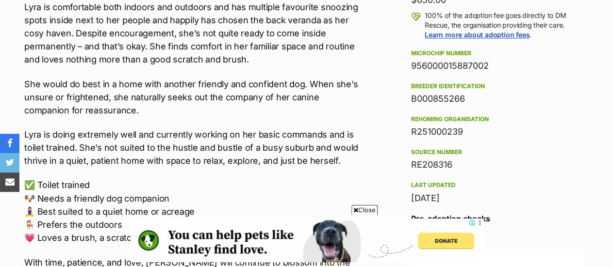
scroll to position [730, 0]
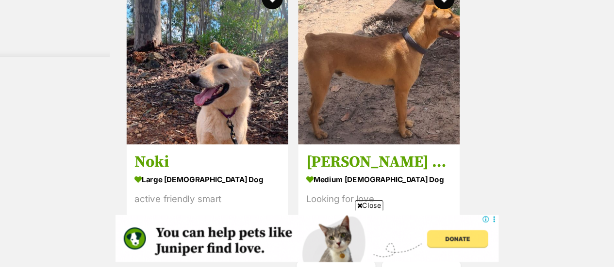
scroll to position [2250, 0]
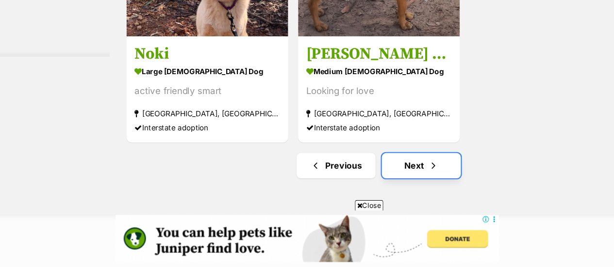
click at [407, 162] on link "Next" at bounding box center [412, 173] width 73 height 23
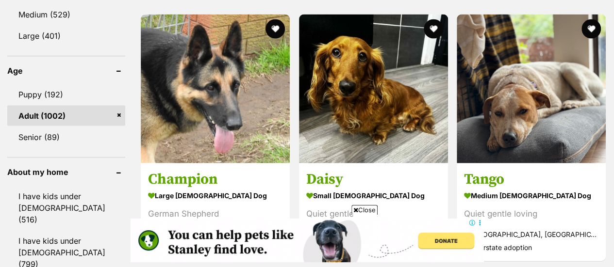
scroll to position [1022, 0]
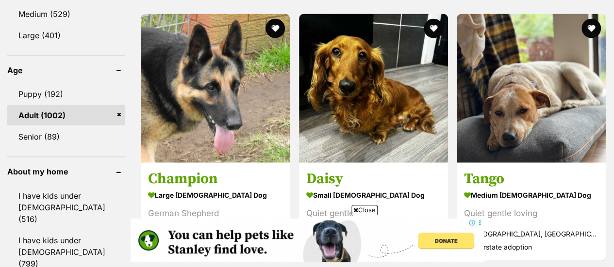
click at [253, 127] on img at bounding box center [215, 88] width 149 height 149
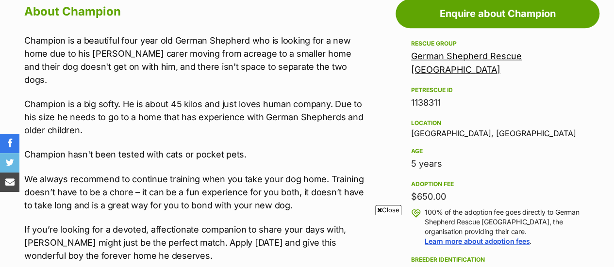
scroll to position [553, 0]
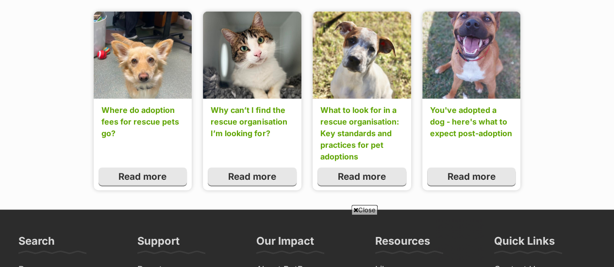
scroll to position [1032, 0]
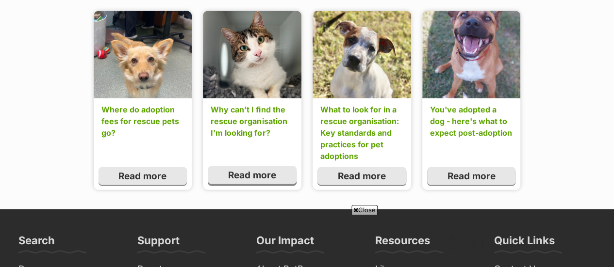
click at [227, 176] on link "Read more" at bounding box center [252, 175] width 88 height 18
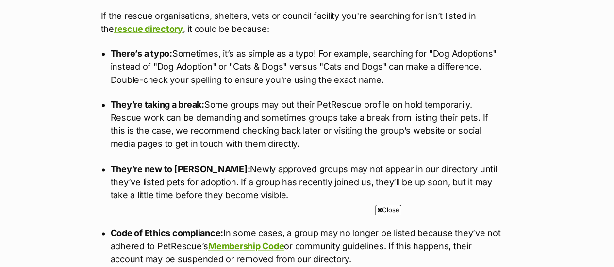
scroll to position [601, 0]
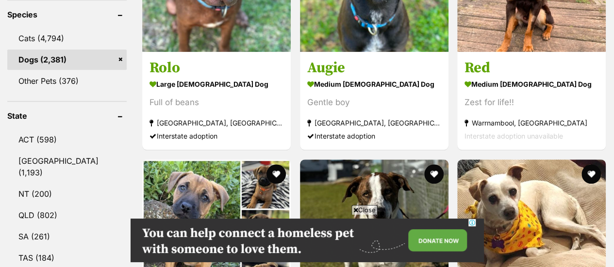
scroll to position [437, 0]
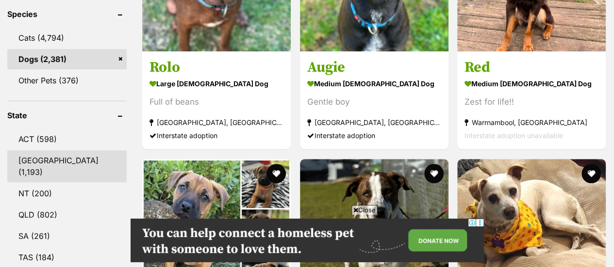
click at [61, 150] on link "[GEOGRAPHIC_DATA] (1,193)" at bounding box center [66, 166] width 119 height 32
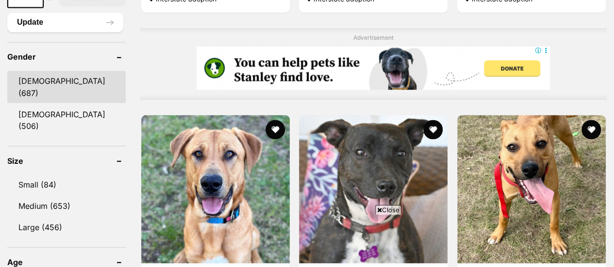
scroll to position [832, 0]
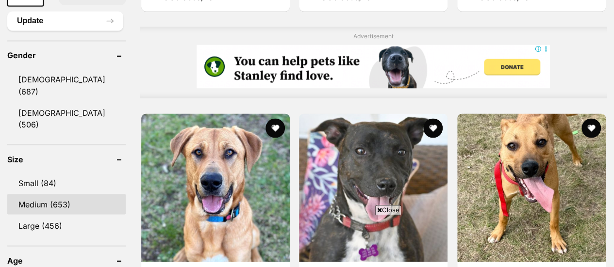
click at [43, 194] on link "Medium (653)" at bounding box center [66, 204] width 118 height 20
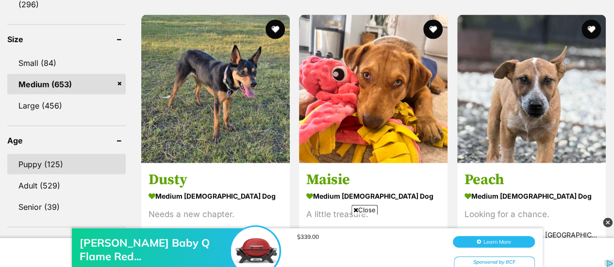
scroll to position [935, 0]
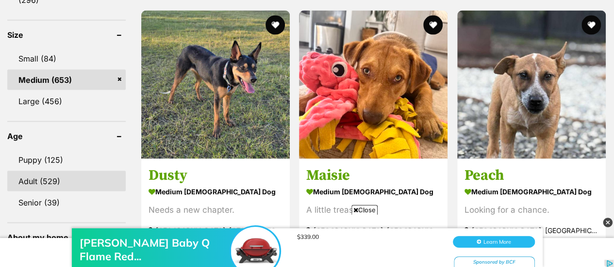
click at [51, 171] on link "Adult (529)" at bounding box center [66, 181] width 118 height 20
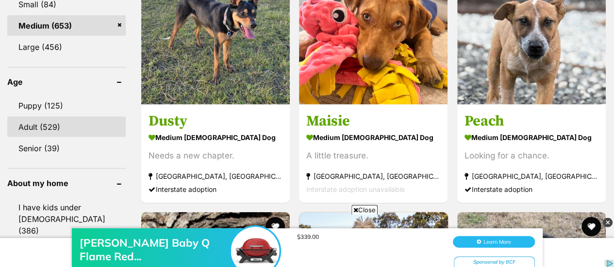
scroll to position [1005, 0]
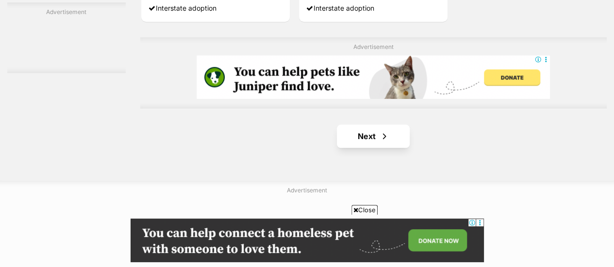
scroll to position [2294, 0]
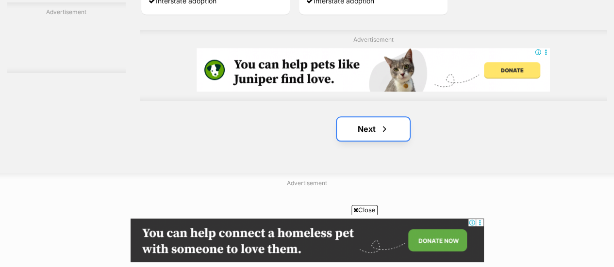
click at [381, 137] on link "Next" at bounding box center [373, 128] width 73 height 23
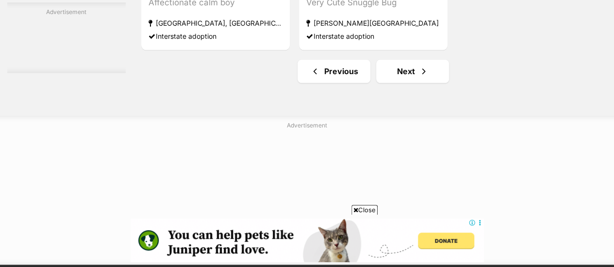
scroll to position [2299, 0]
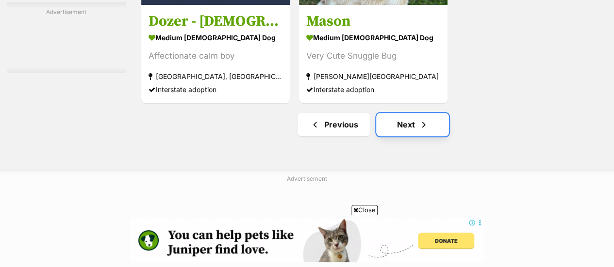
click at [401, 130] on link "Next" at bounding box center [412, 124] width 73 height 23
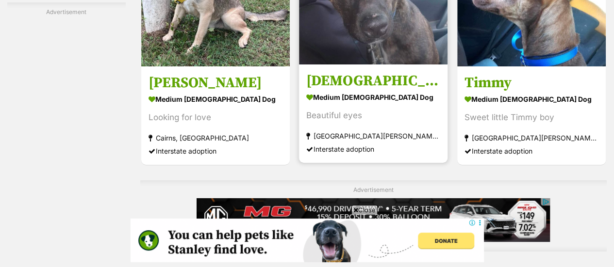
scroll to position [1981, 0]
